Goal: Entertainment & Leisure: Consume media (video, audio)

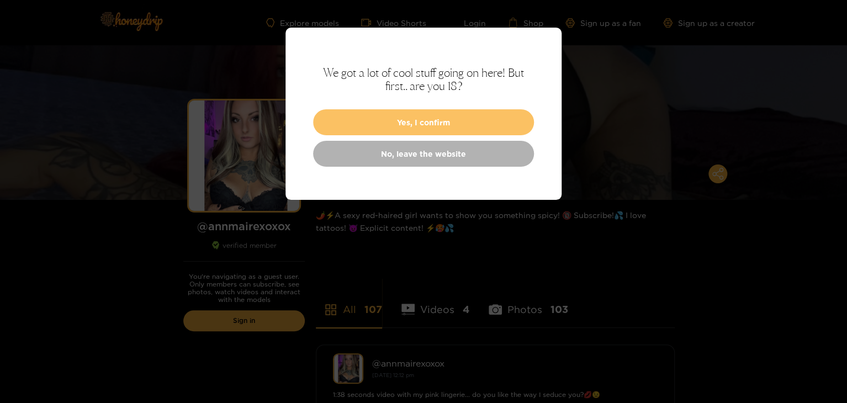
click at [440, 122] on button "Yes, I confirm" at bounding box center [423, 122] width 221 height 26
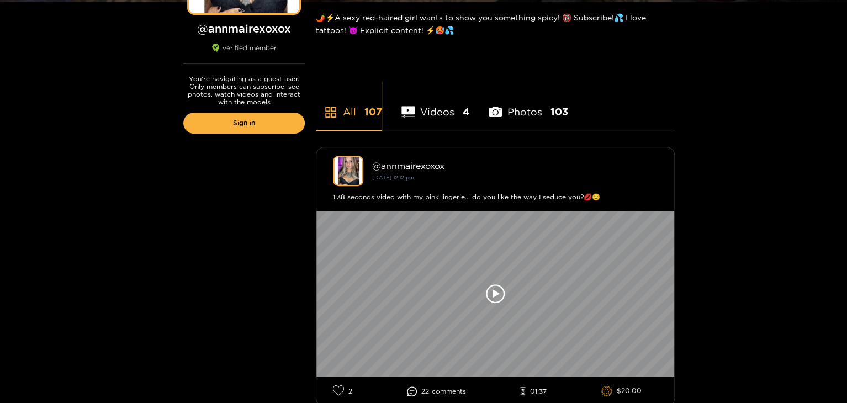
scroll to position [221, 0]
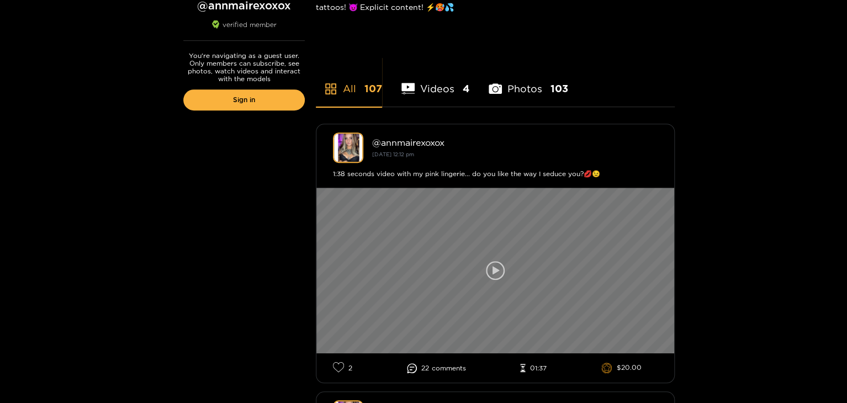
click at [512, 274] on div at bounding box center [495, 271] width 358 height 166
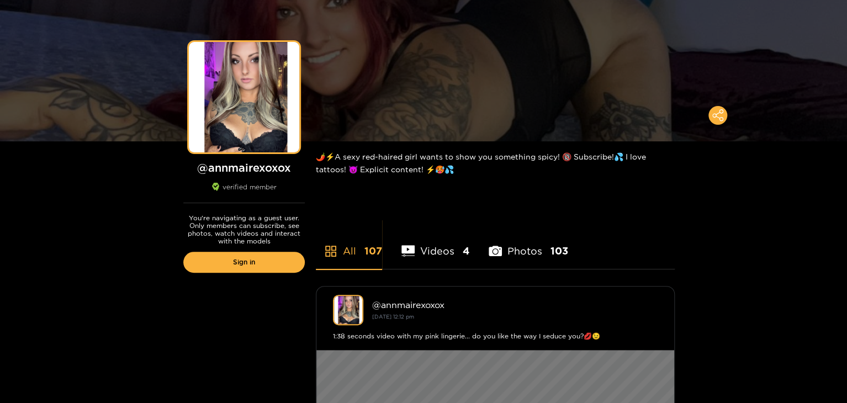
scroll to position [166, 0]
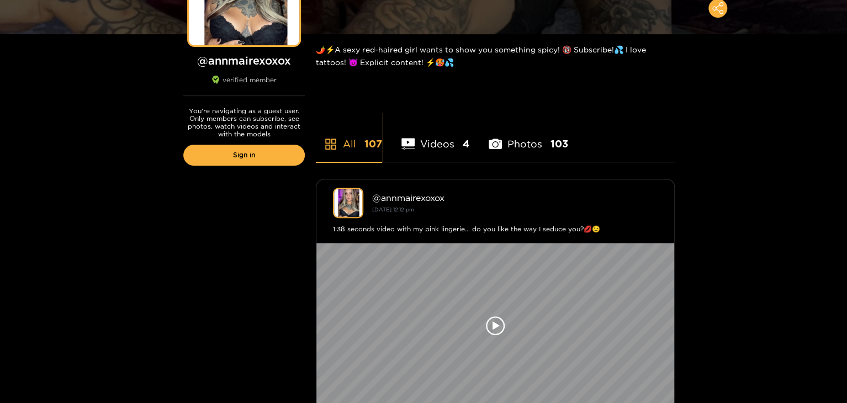
click at [525, 140] on li "Photos 103" at bounding box center [529, 137] width 80 height 50
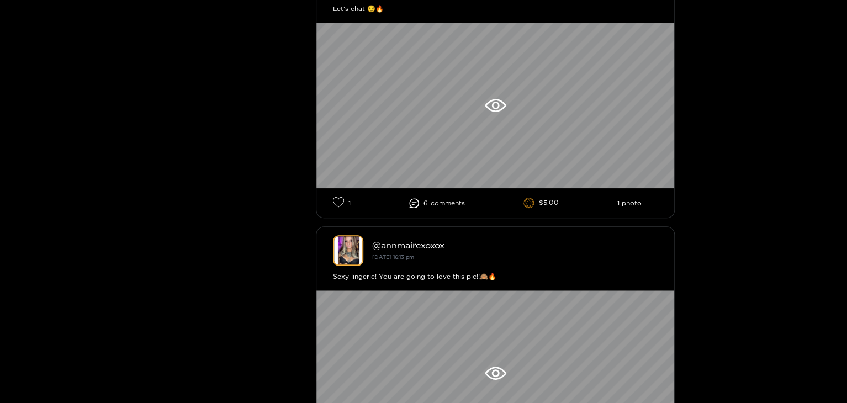
scroll to position [387, 0]
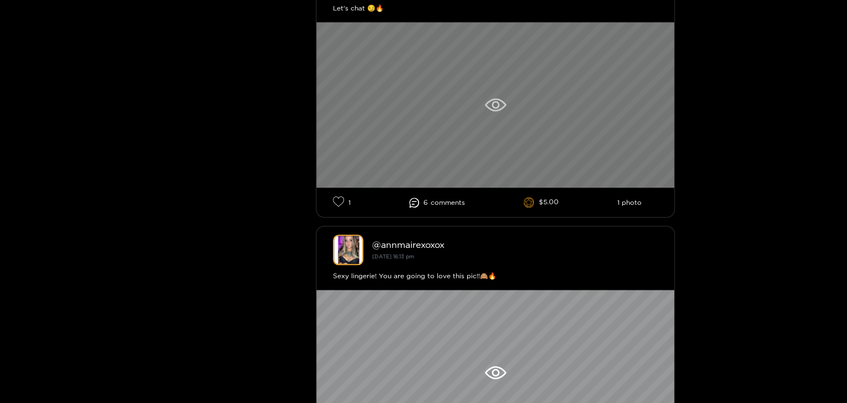
click at [488, 108] on icon at bounding box center [496, 104] width 22 height 13
